Goal: Information Seeking & Learning: Learn about a topic

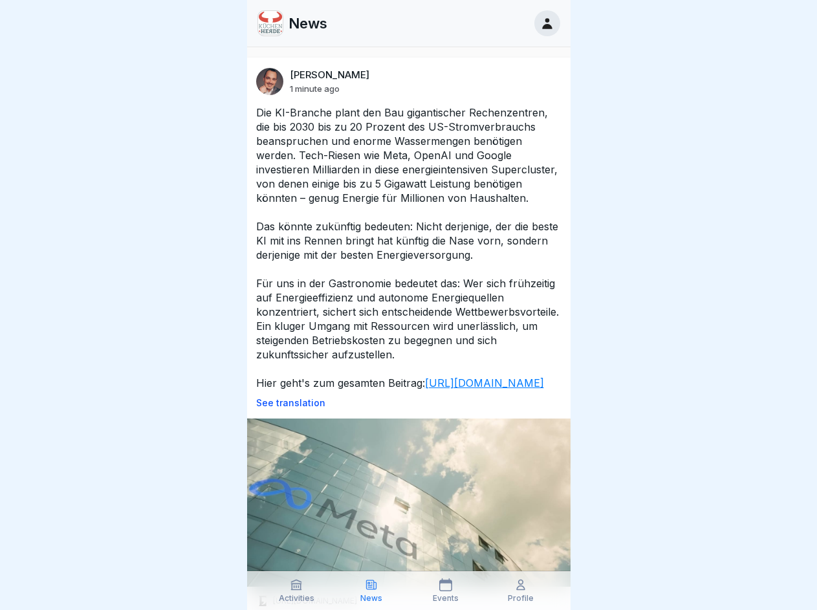
click at [408, 305] on p "Die KI-Branche plant den Bau gigantischer Rechenzentren, die bis 2030 bis zu 20…" at bounding box center [408, 247] width 305 height 285
click at [403, 408] on p "See translation" at bounding box center [408, 403] width 305 height 10
click at [297, 591] on icon at bounding box center [296, 584] width 13 height 13
click at [371, 591] on icon at bounding box center [371, 584] width 13 height 13
click at [446, 591] on icon at bounding box center [445, 584] width 13 height 13
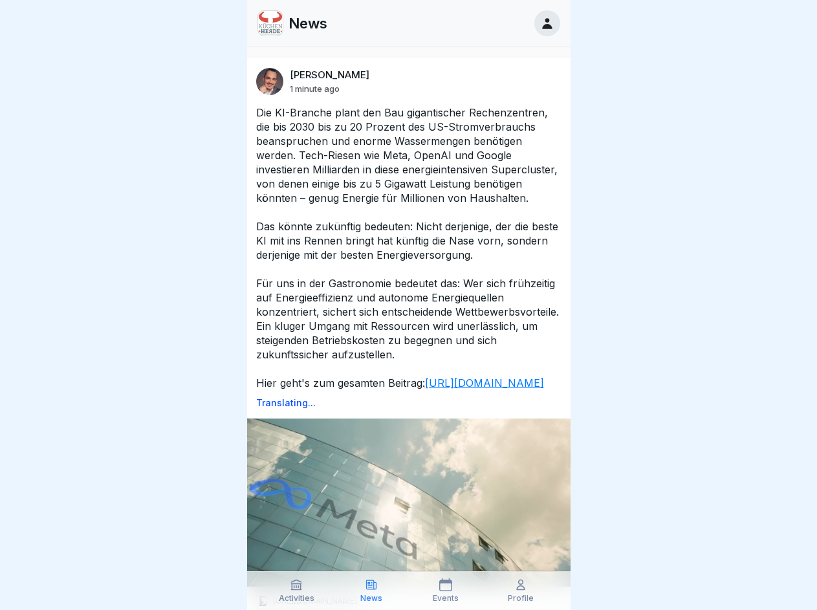
click at [521, 591] on icon at bounding box center [520, 584] width 13 height 13
